Goal: Browse casually: Explore the website without a specific task or goal

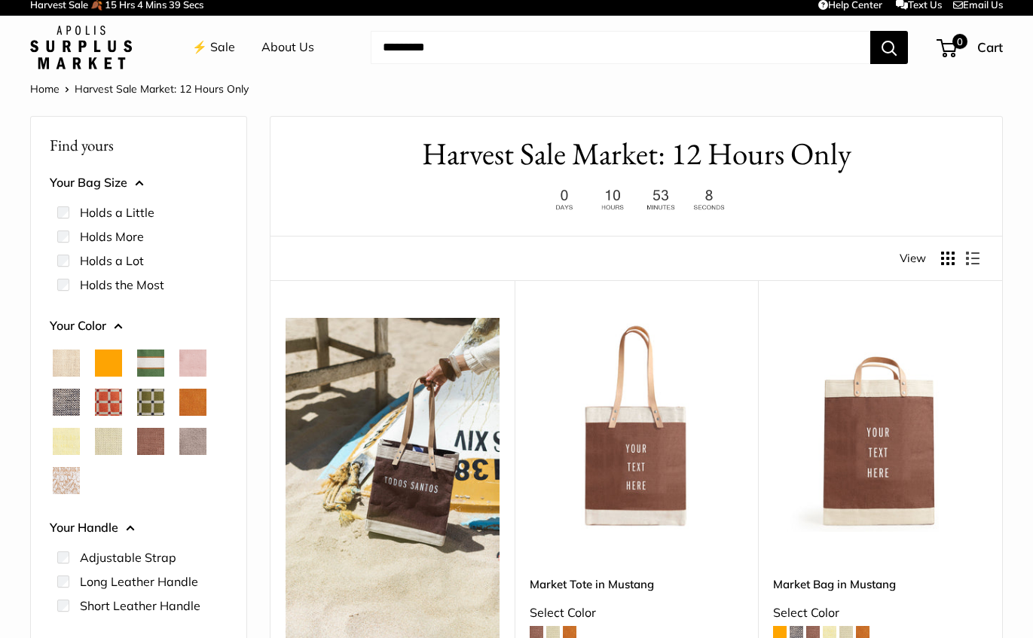
scroll to position [5, -1]
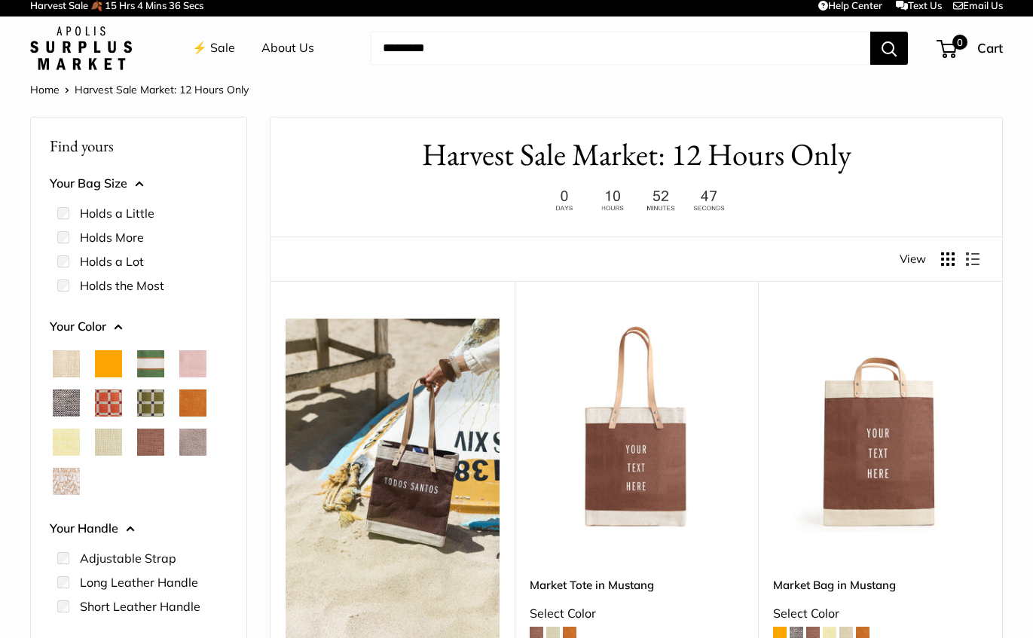
click at [71, 405] on span "Chambray" at bounding box center [66, 403] width 27 height 27
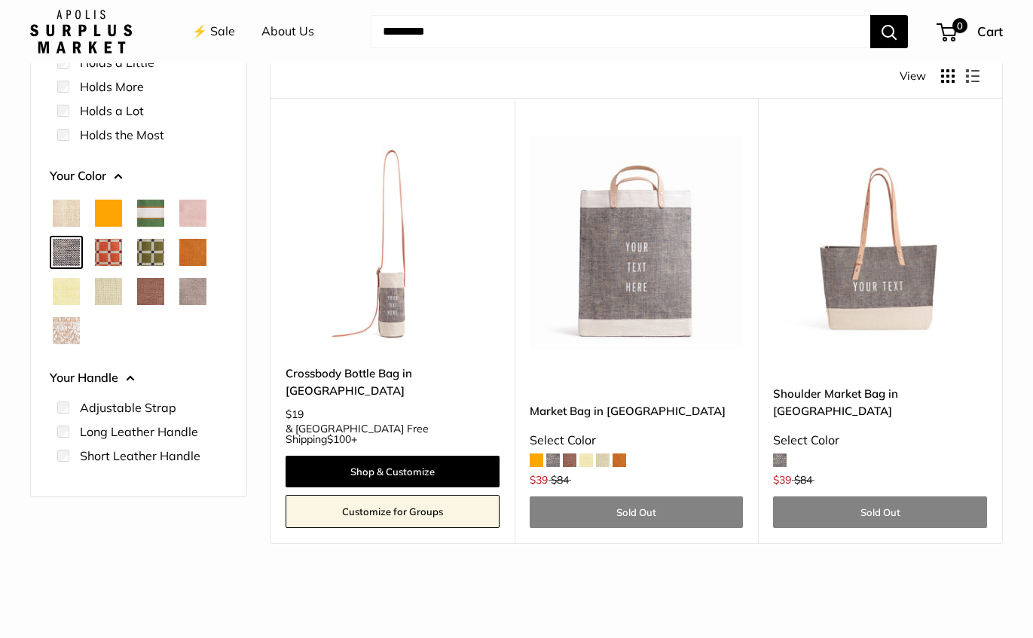
scroll to position [168, 0]
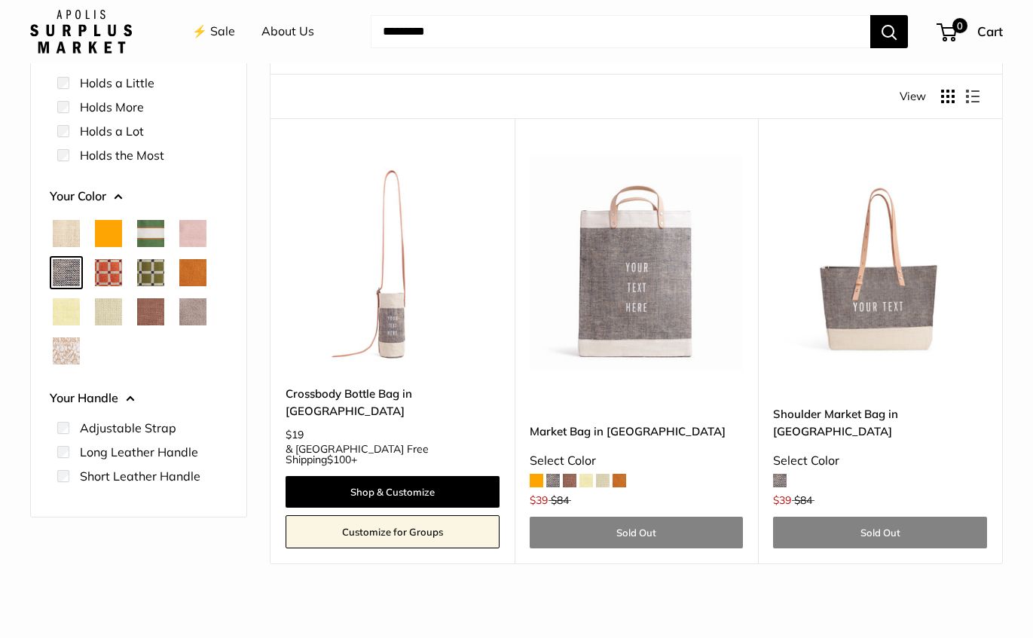
click at [191, 319] on span "Taupe" at bounding box center [192, 311] width 27 height 27
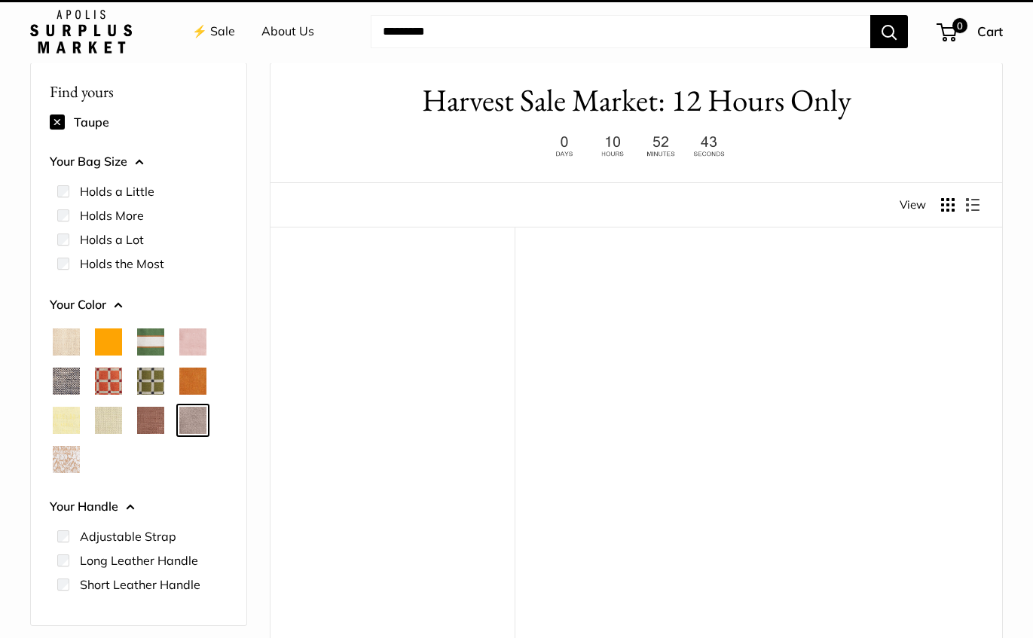
scroll to position [40, 0]
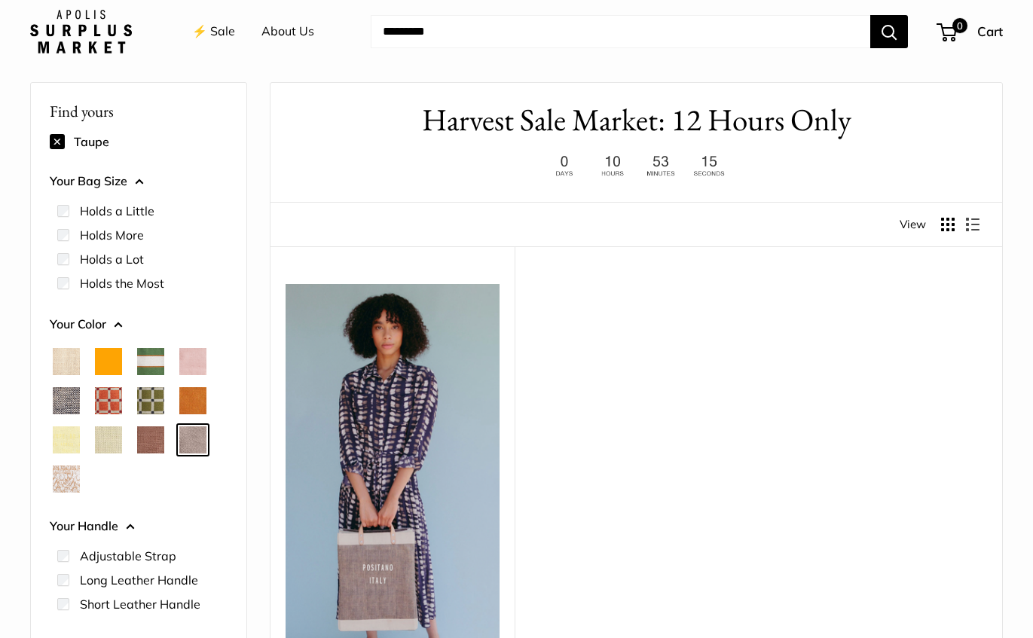
click at [60, 472] on span "White Porcelain" at bounding box center [66, 479] width 27 height 27
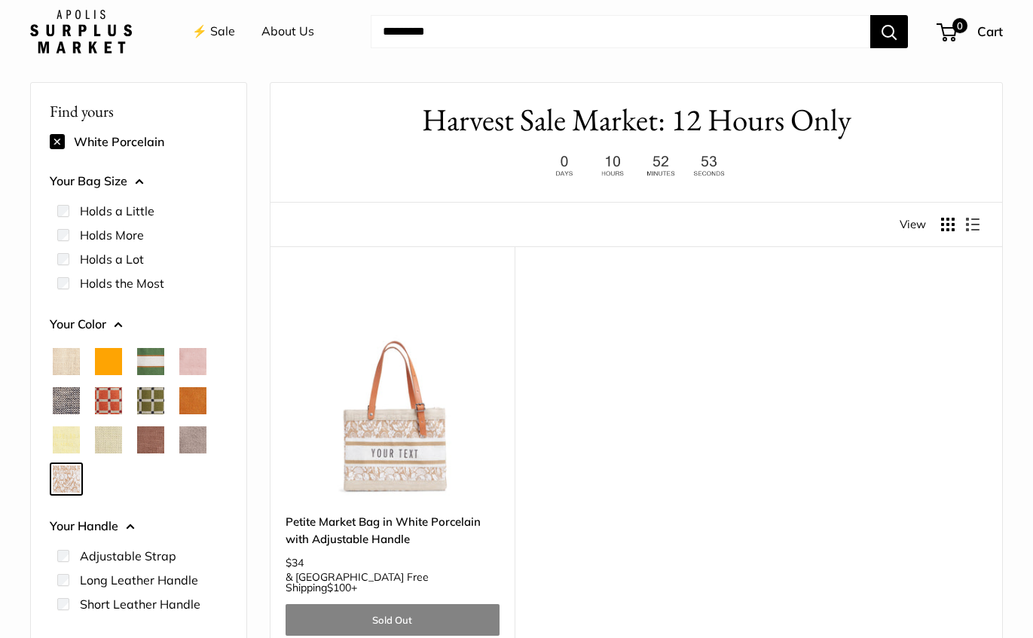
click at [147, 398] on span "Chenille Window Sage" at bounding box center [150, 400] width 27 height 27
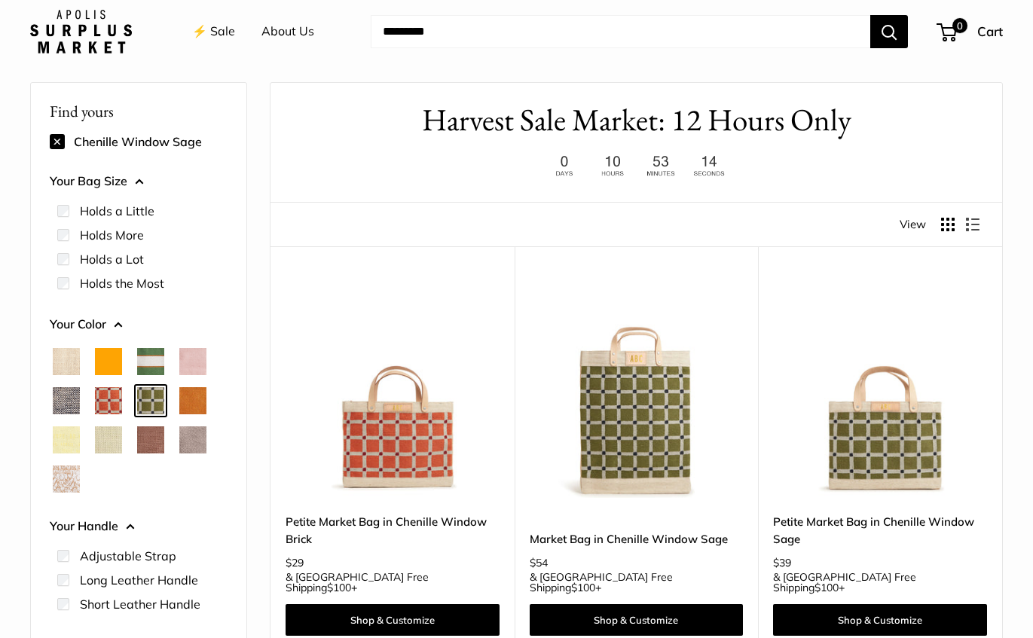
click at [113, 398] on span "Chenille Window Brick" at bounding box center [108, 400] width 27 height 27
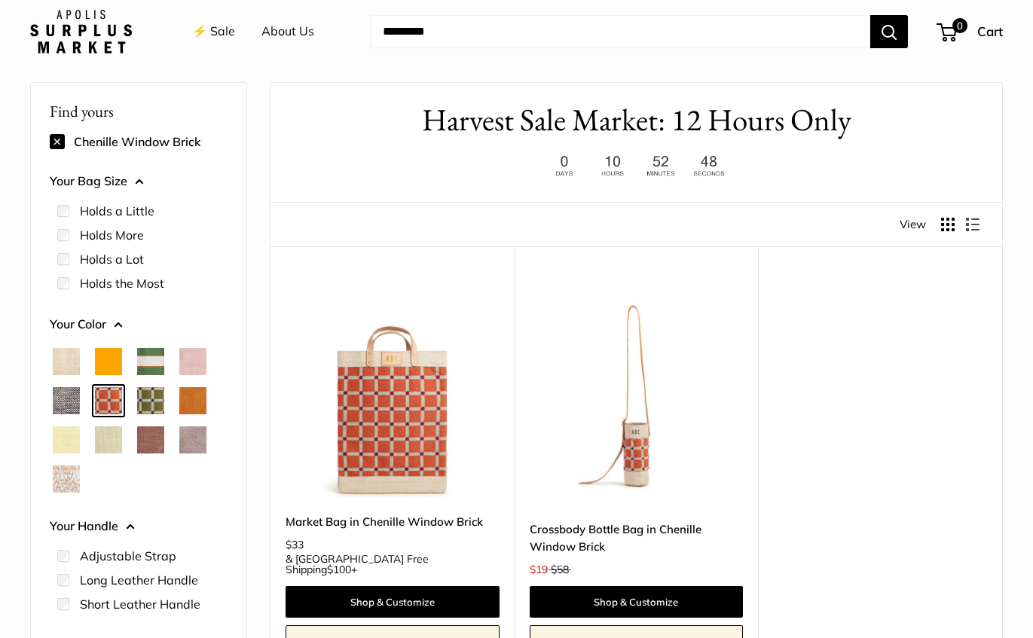
click at [160, 356] on span "Court Green" at bounding box center [150, 361] width 27 height 27
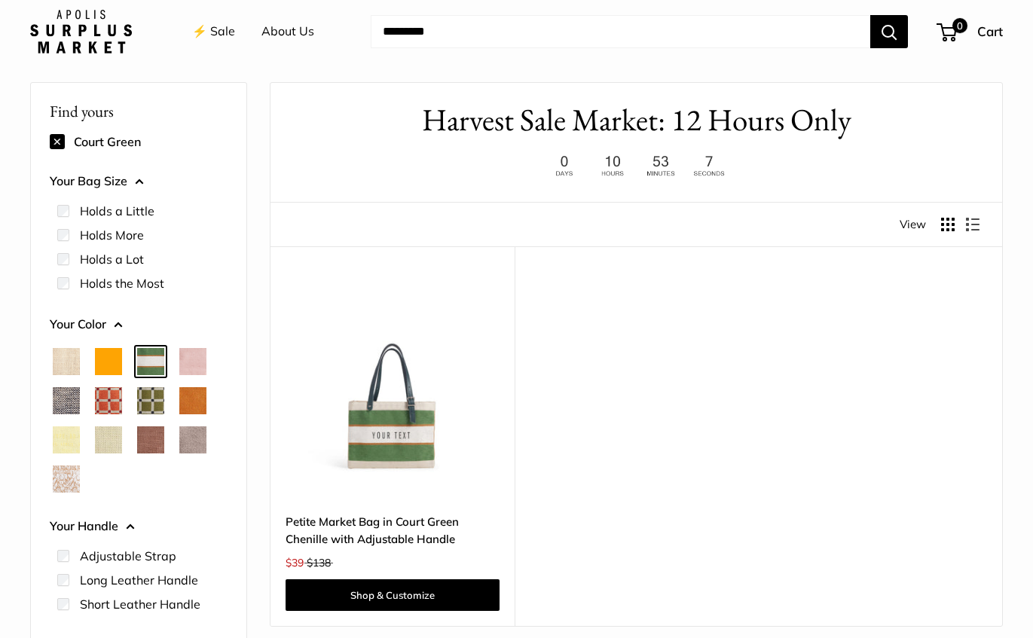
click at [203, 357] on span "Blush" at bounding box center [192, 361] width 27 height 27
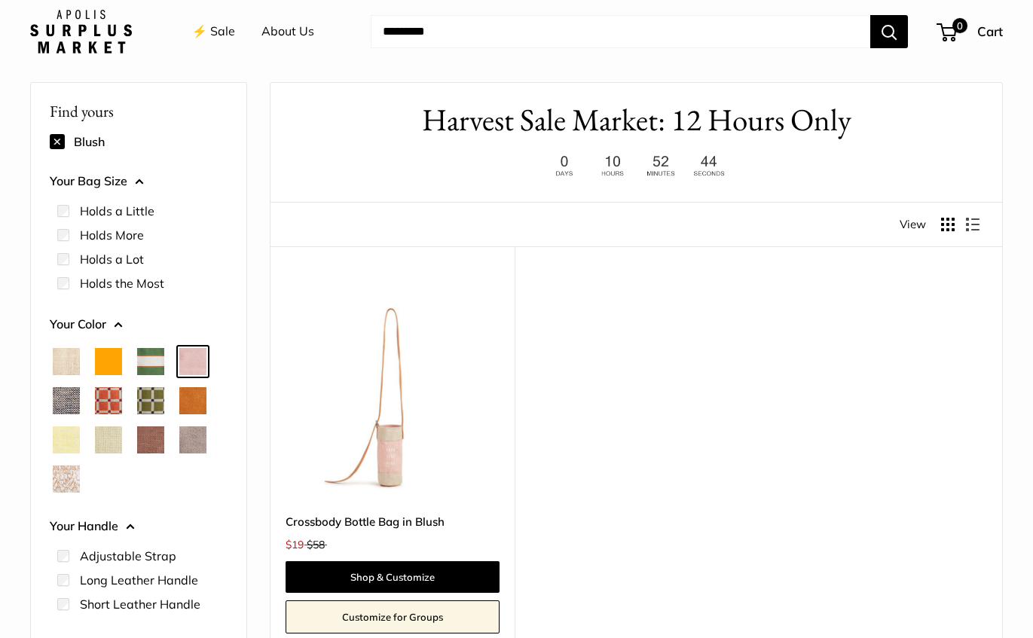
click at [66, 365] on span "Natural" at bounding box center [66, 361] width 27 height 27
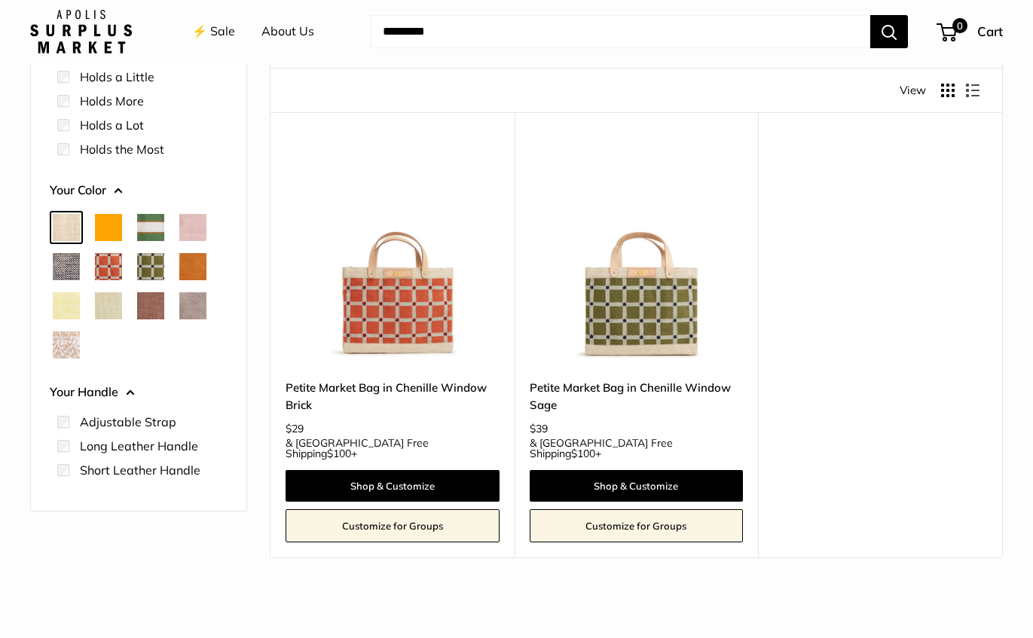
scroll to position [690, 0]
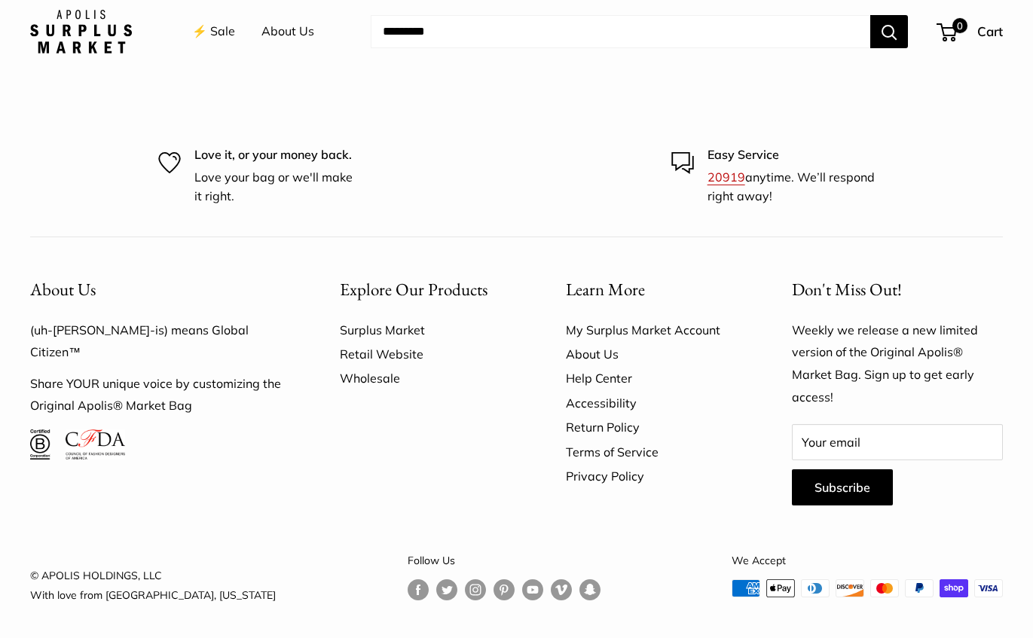
click at [356, 376] on link "Wholesale" at bounding box center [426, 378] width 173 height 24
click at [393, 353] on link "Retail Website" at bounding box center [426, 354] width 173 height 24
